Goal: Transaction & Acquisition: Download file/media

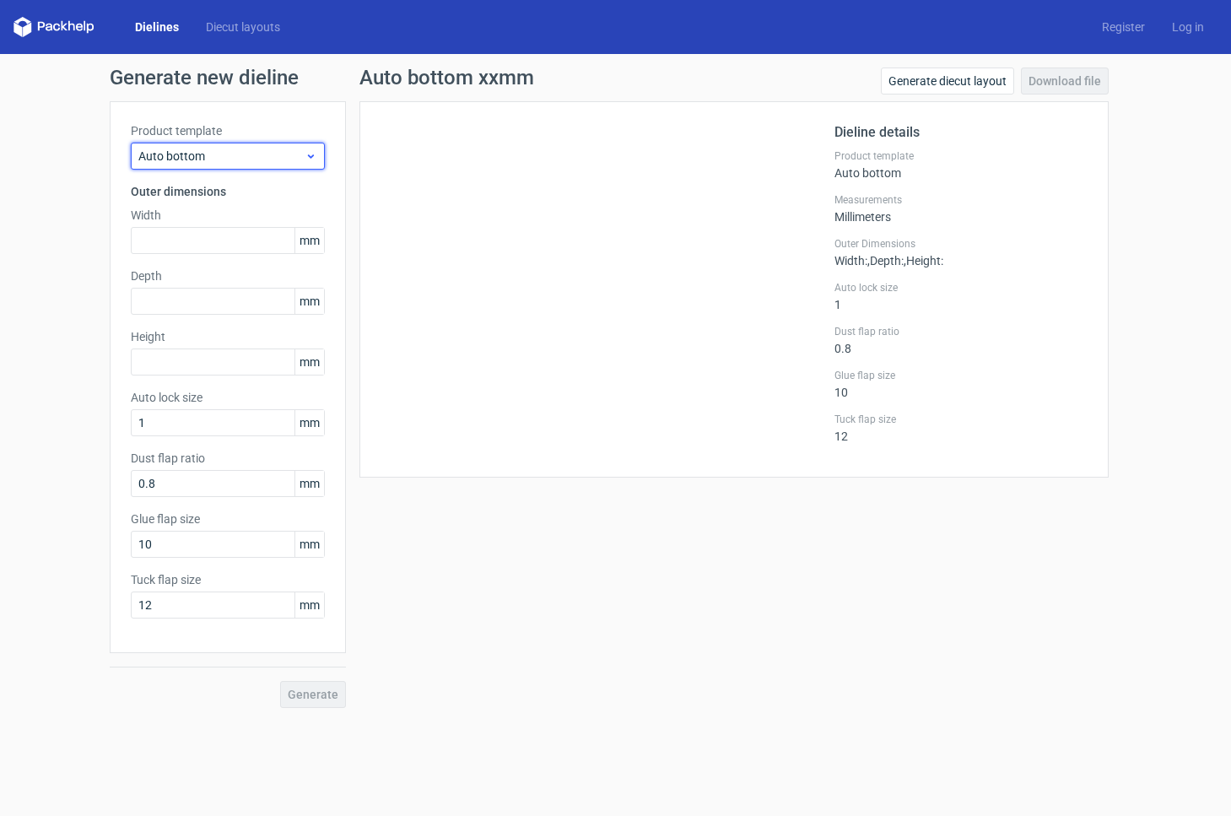
click at [241, 168] on div "Auto bottom" at bounding box center [228, 156] width 194 height 27
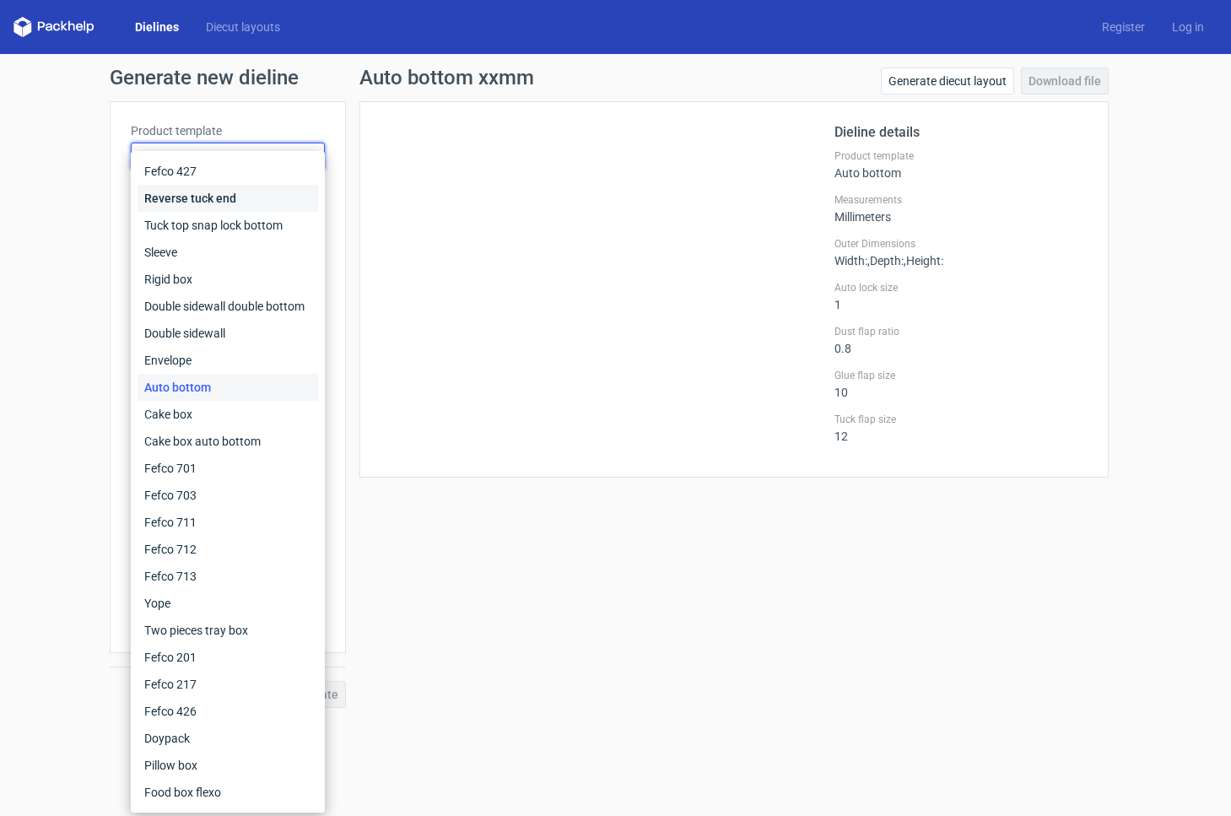
click at [238, 198] on div "Reverse tuck end" at bounding box center [228, 198] width 181 height 27
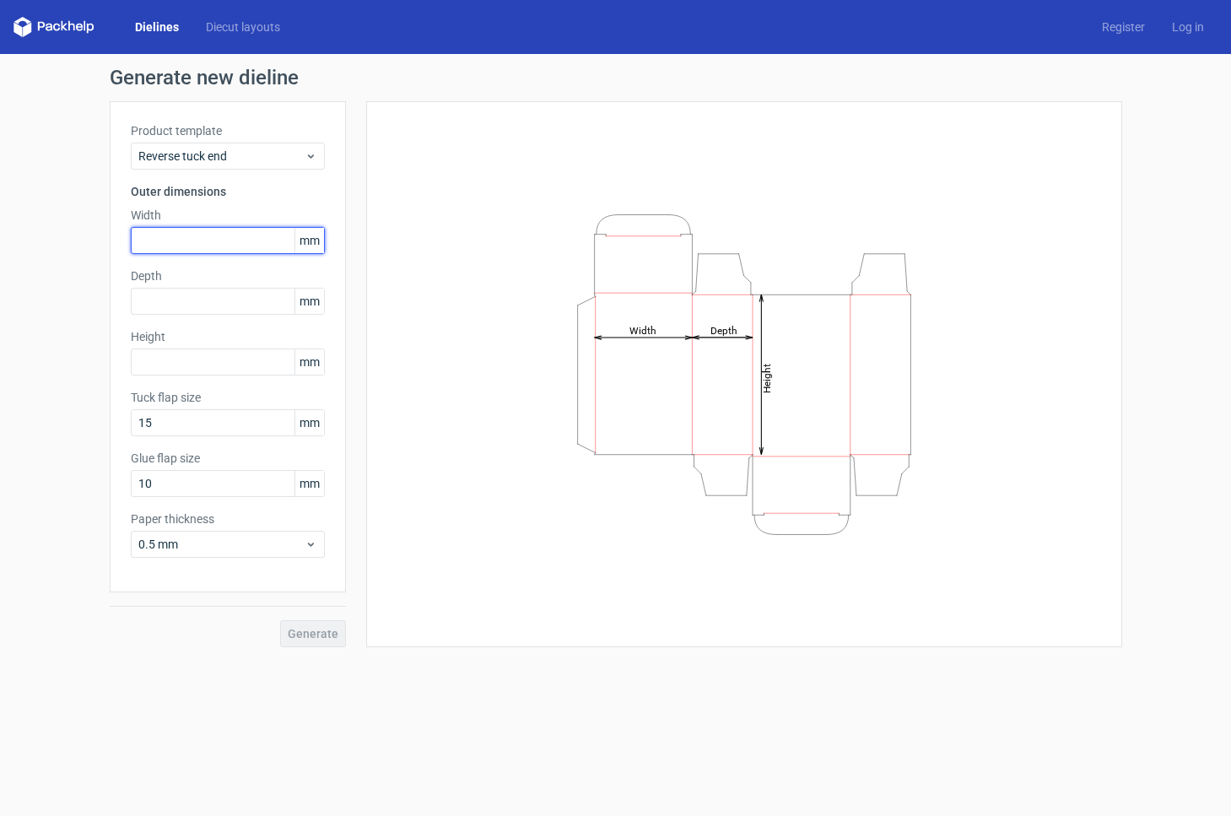
click at [169, 246] on input "text" at bounding box center [228, 240] width 194 height 27
click at [150, 246] on input "text" at bounding box center [228, 240] width 194 height 27
type input "70"
type input "2"
type input "30"
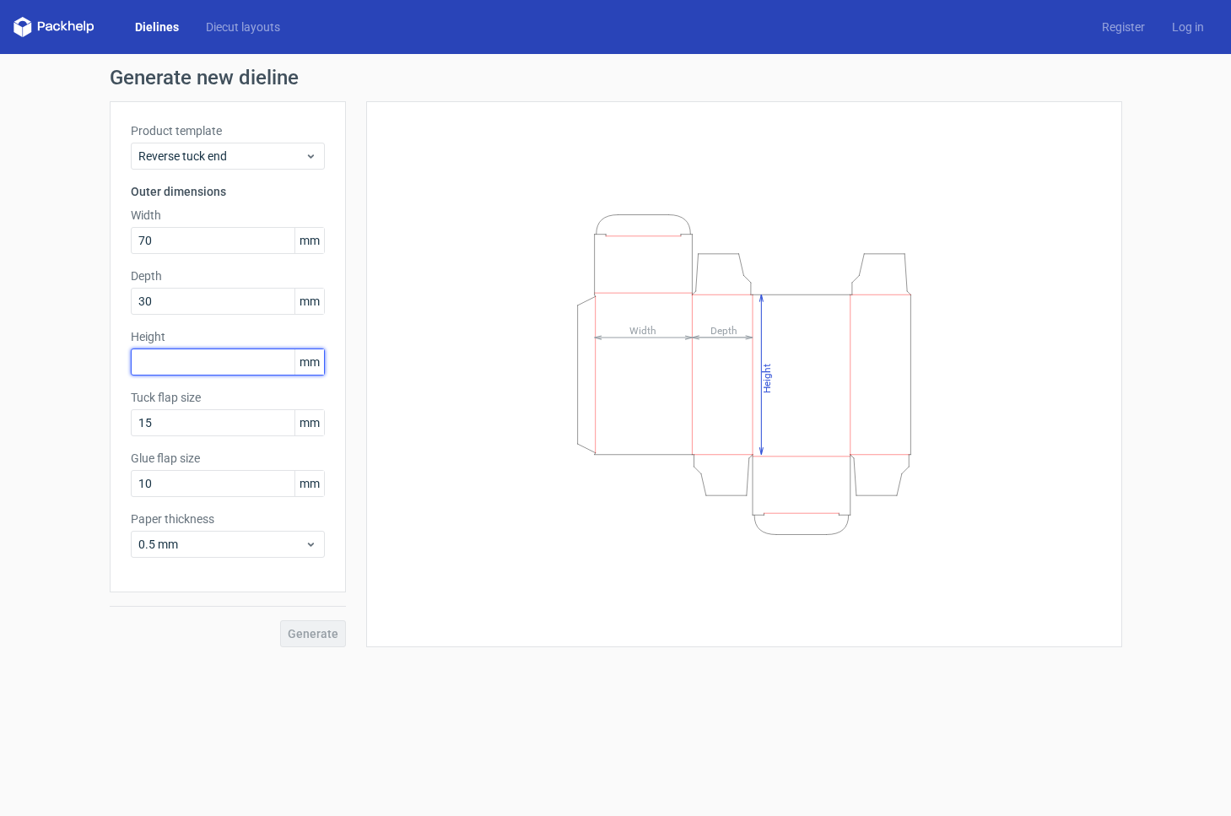
drag, startPoint x: 130, startPoint y: 355, endPoint x: 160, endPoint y: 358, distance: 30.5
click at [131, 355] on input "text" at bounding box center [228, 362] width 194 height 27
type input "70"
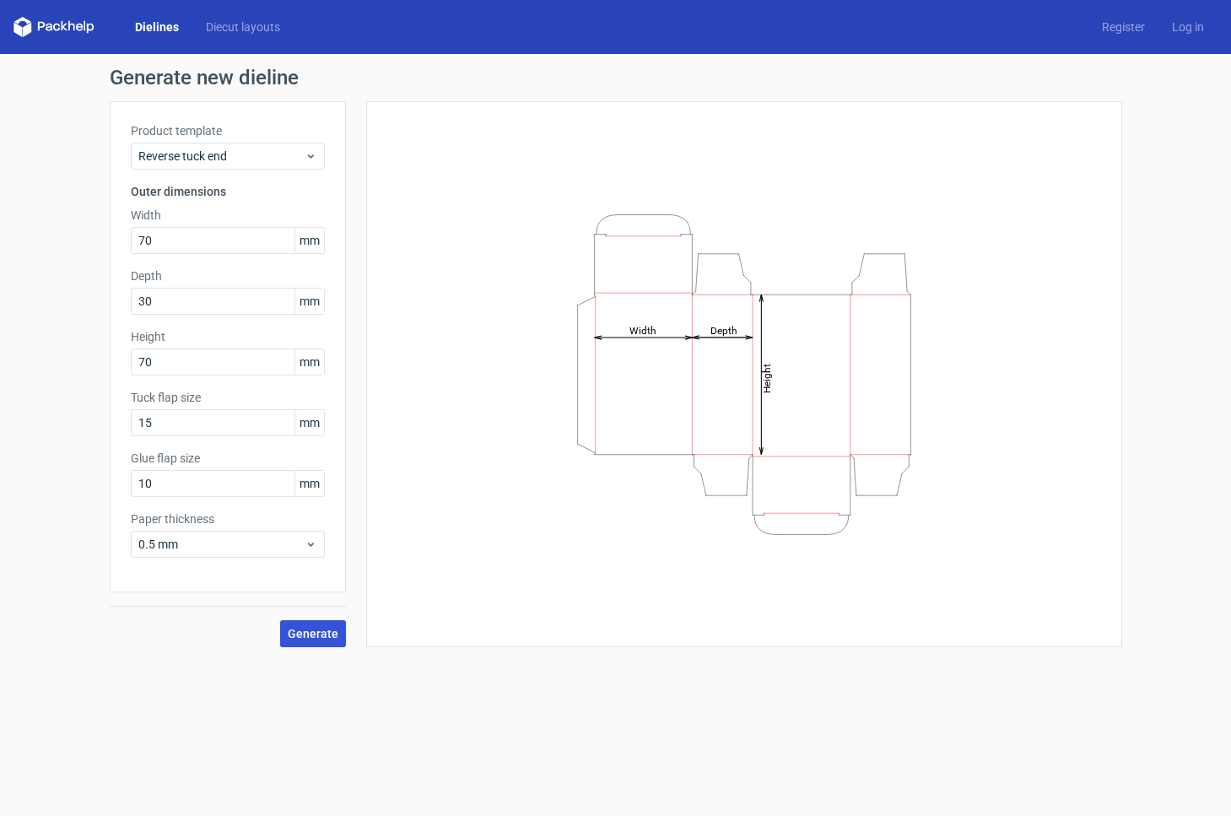
click at [320, 630] on span "Generate" at bounding box center [313, 634] width 51 height 12
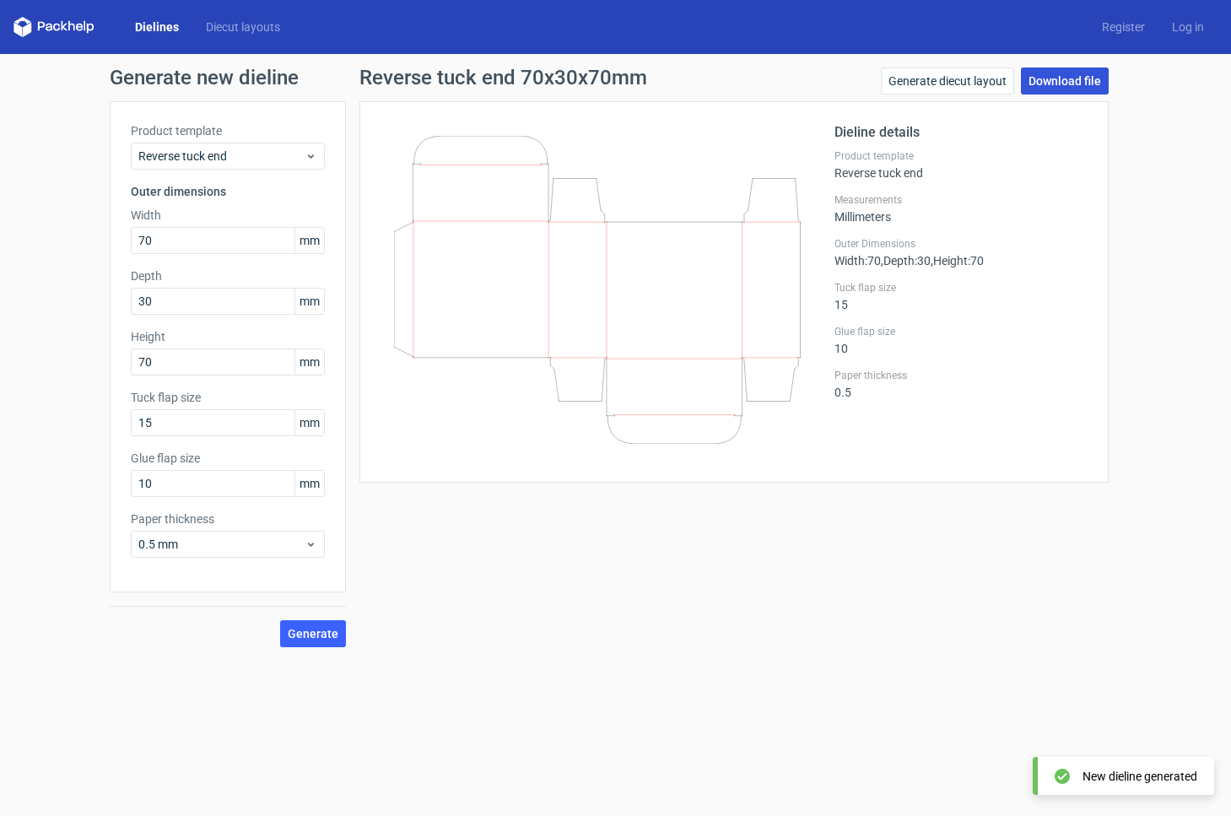
click at [1069, 84] on link "Download file" at bounding box center [1065, 81] width 88 height 27
